Goal: Complete application form

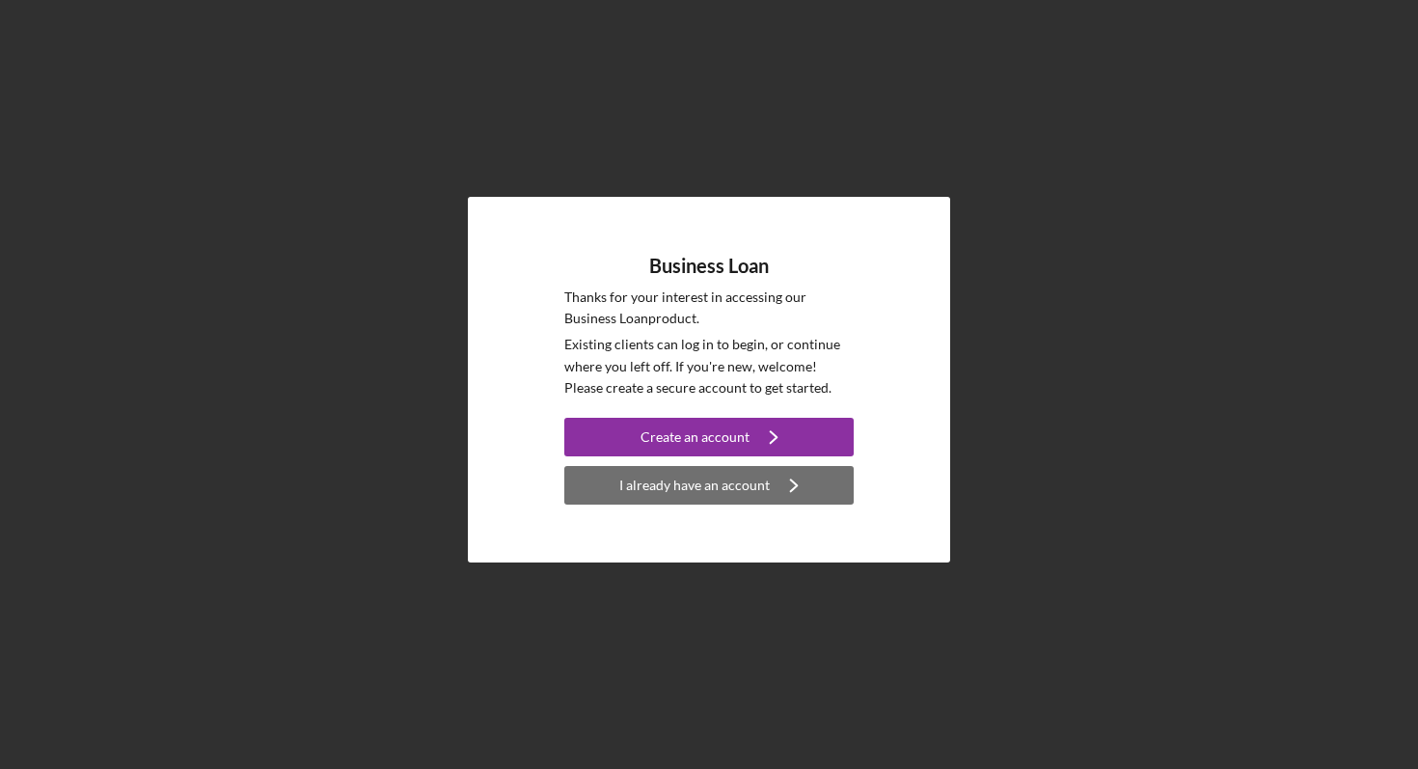
click at [670, 495] on div "I already have an account" at bounding box center [694, 485] width 151 height 39
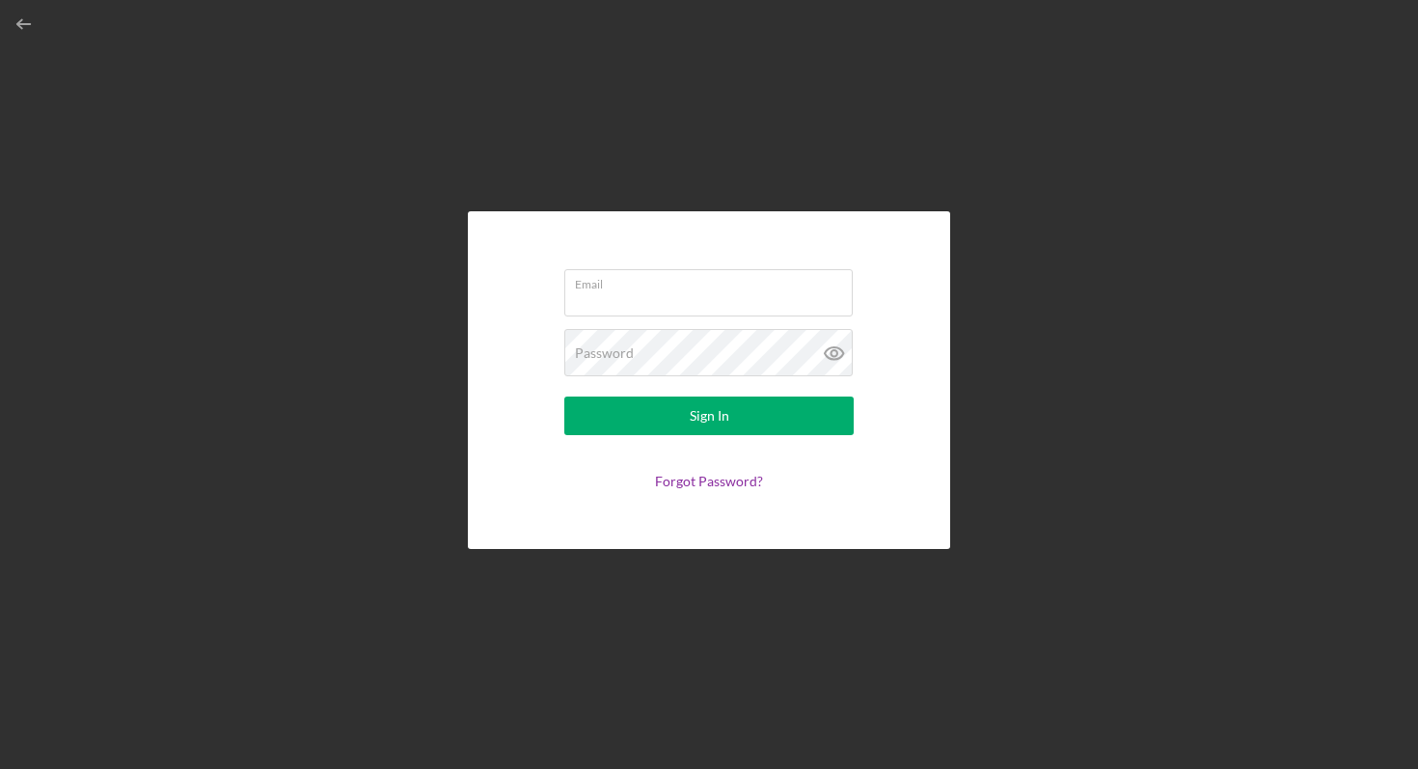
type input "[EMAIL_ADDRESS][DOMAIN_NAME]"
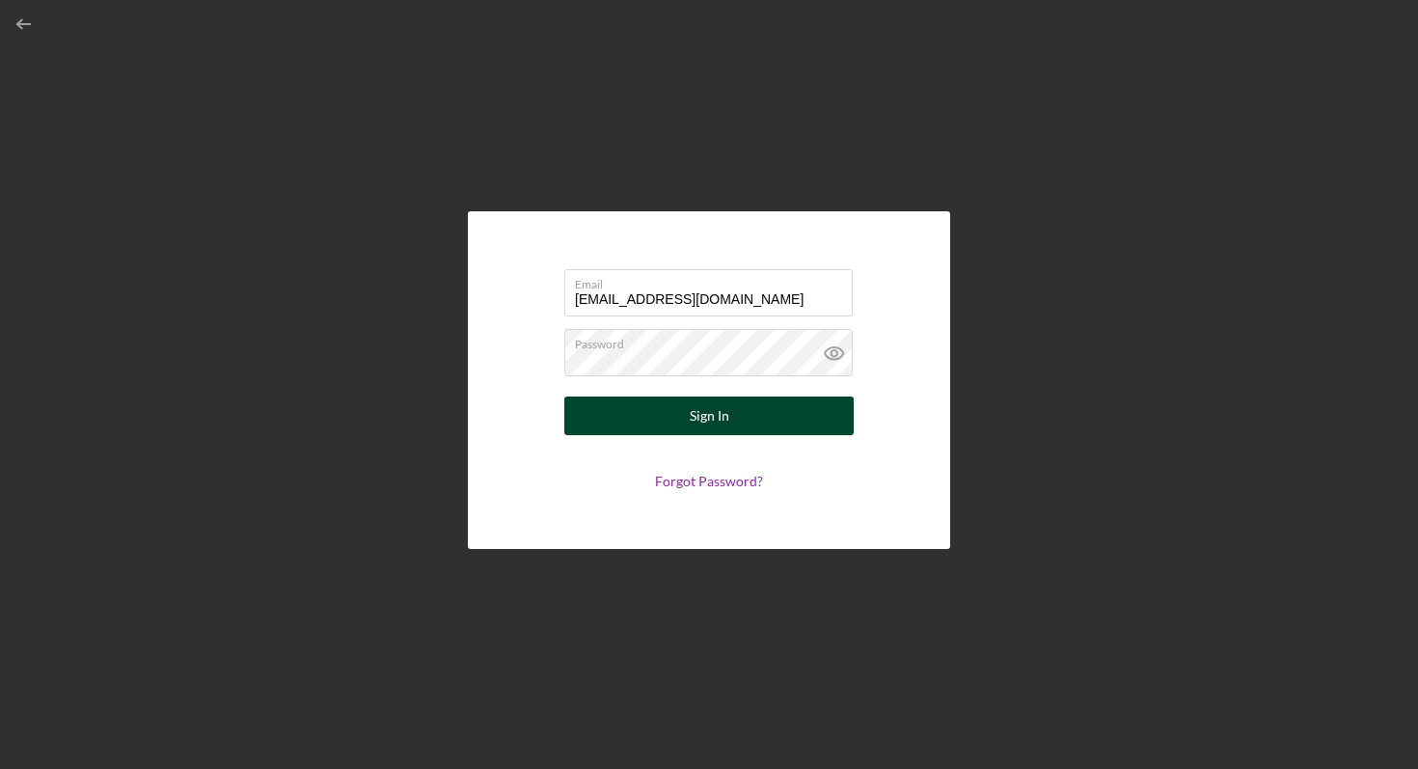
click at [714, 417] on div "Sign In" at bounding box center [710, 416] width 40 height 39
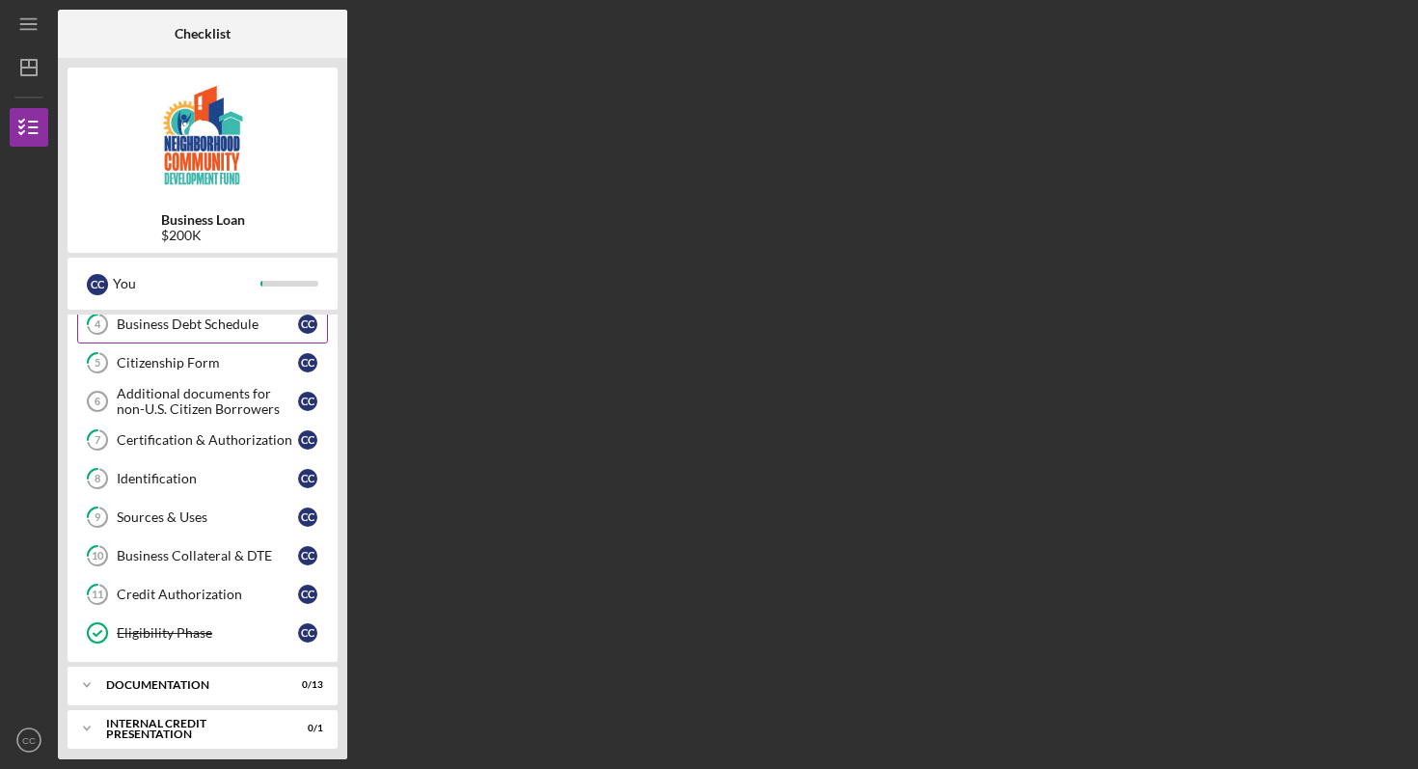
scroll to position [174, 0]
